Goal: Task Accomplishment & Management: Complete application form

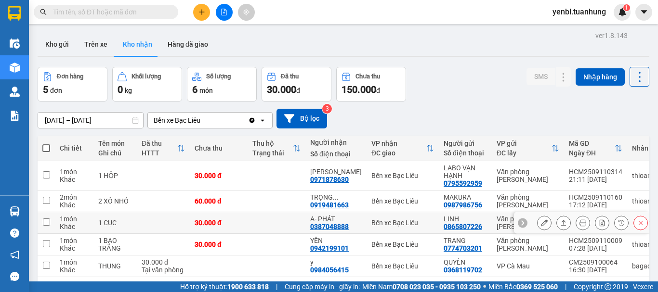
scroll to position [44, 0]
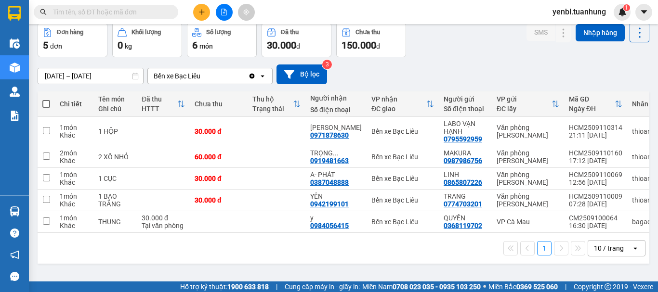
click at [164, 10] on input "text" at bounding box center [110, 12] width 114 height 11
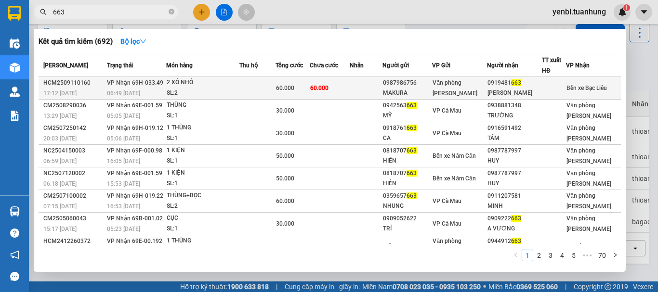
type input "663"
click at [477, 87] on div "Văn phòng [PERSON_NAME]" at bounding box center [459, 88] width 54 height 21
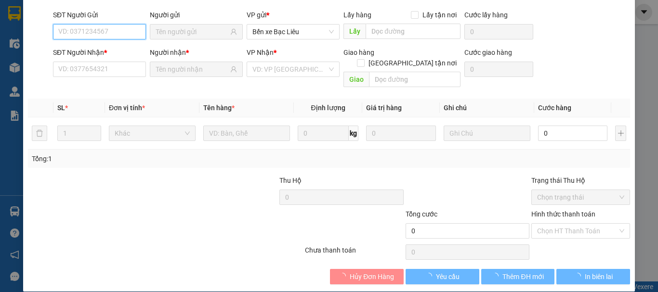
scroll to position [66, 0]
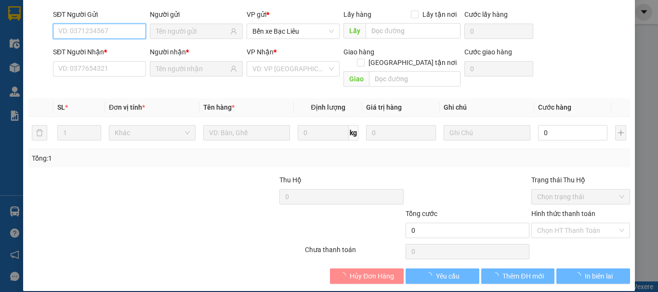
type input "0987986756"
type input "MAKURA"
type input "0919481663"
type input "[PERSON_NAME]"
type input "60.000"
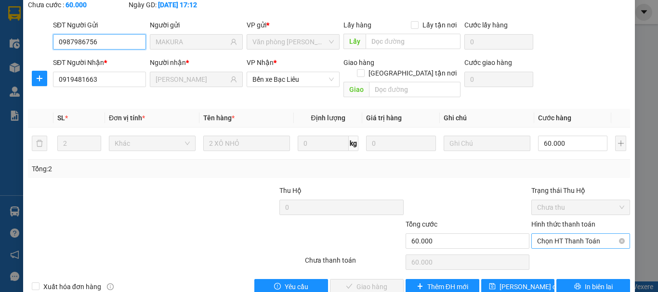
click at [544, 234] on span "Chọn HT Thanh Toán" at bounding box center [580, 241] width 87 height 14
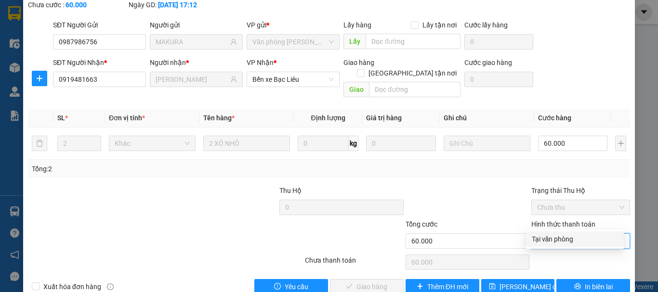
click at [538, 240] on div "Tại văn phòng" at bounding box center [574, 239] width 86 height 11
type input "0"
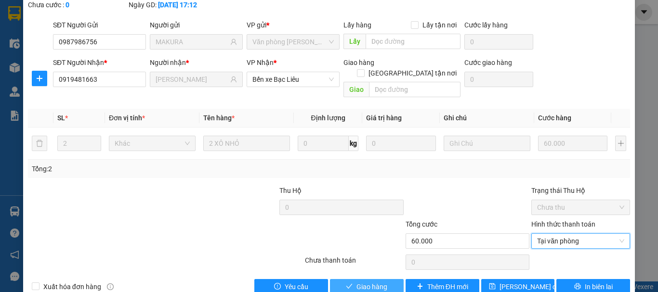
click at [384, 279] on button "Giao hàng" at bounding box center [367, 286] width 74 height 15
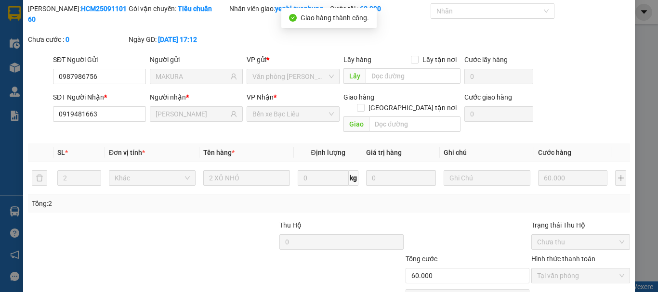
scroll to position [0, 0]
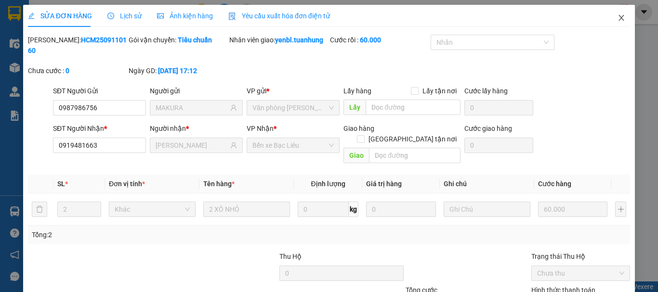
click at [617, 21] on icon "close" at bounding box center [621, 18] width 8 height 8
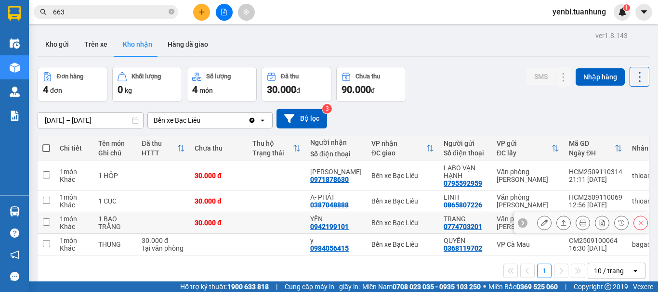
scroll to position [44, 0]
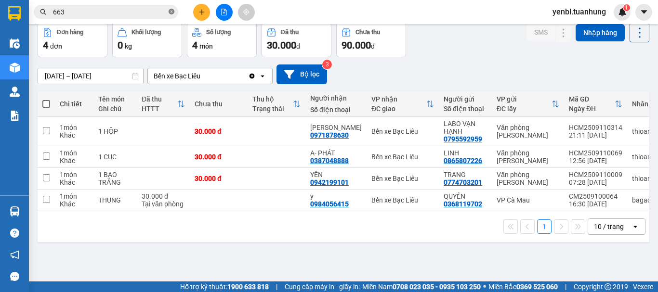
click at [171, 10] on icon "close-circle" at bounding box center [171, 12] width 6 height 6
click at [139, 9] on input "text" at bounding box center [110, 12] width 114 height 11
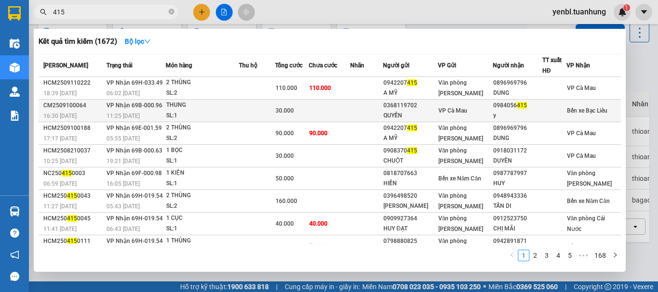
type input "415"
click at [489, 106] on div "VP Cà Mau" at bounding box center [465, 110] width 54 height 11
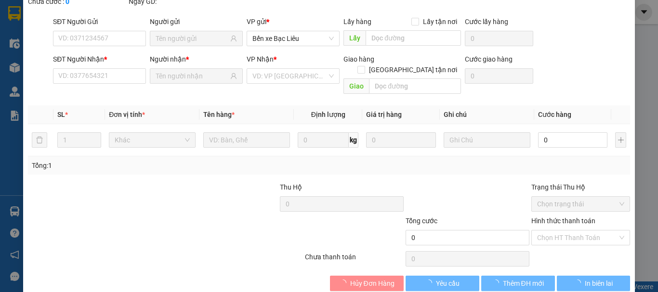
type input "0368119702"
type input "QUYỀN"
type input "0984056415"
type input "y"
type input "30.000"
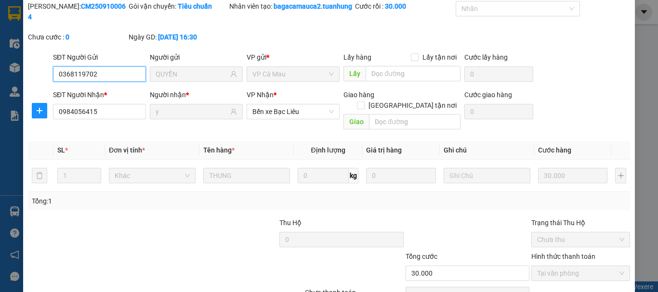
scroll to position [77, 0]
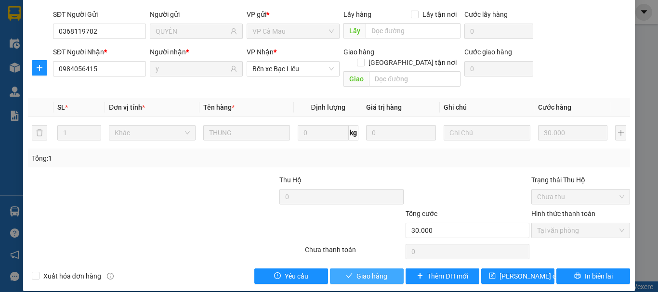
drag, startPoint x: 375, startPoint y: 255, endPoint x: 361, endPoint y: 261, distance: 14.9
click at [374, 255] on div "Total Paid Fee 30.000 Total UnPaid Fee 0 Cash Collection Total Fee Mã ĐH: CM250…" at bounding box center [329, 121] width 602 height 326
click at [360, 271] on span "Giao hàng" at bounding box center [371, 276] width 31 height 11
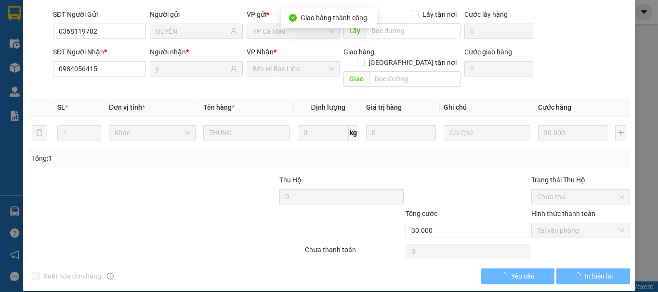
scroll to position [66, 0]
